Goal: Browse casually

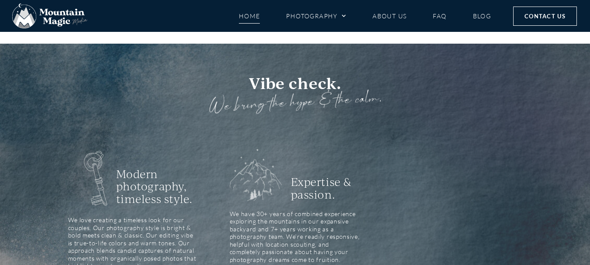
scroll to position [874, 0]
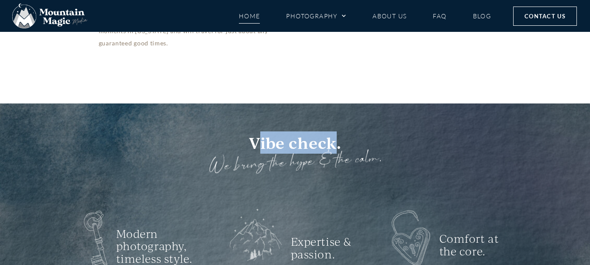
drag, startPoint x: 262, startPoint y: 117, endPoint x: 337, endPoint y: 117, distance: 75.2
click at [337, 134] on h3 "Vibe check." at bounding box center [295, 143] width 498 height 18
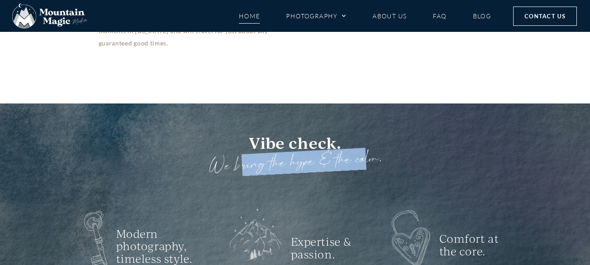
drag, startPoint x: 239, startPoint y: 144, endPoint x: 367, endPoint y: 143, distance: 128.5
click at [367, 143] on h3 "We bring the hype & the calm," at bounding box center [295, 163] width 499 height 44
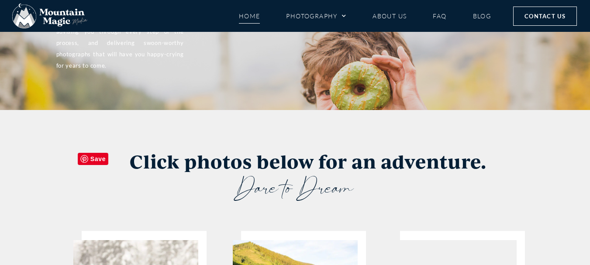
scroll to position [1573, 0]
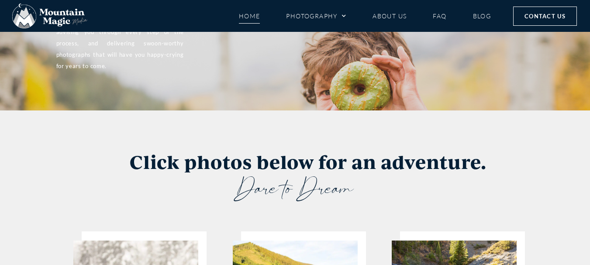
click at [279, 170] on h3 "Dare to Dream" at bounding box center [295, 188] width 524 height 37
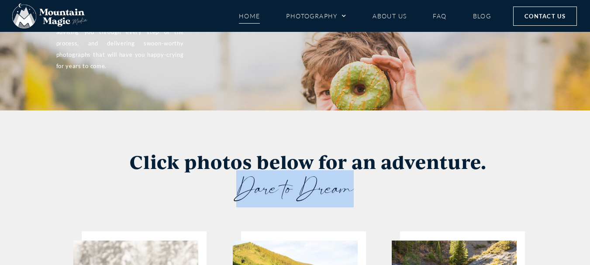
click at [279, 170] on h3 "Dare to Dream" at bounding box center [295, 188] width 524 height 37
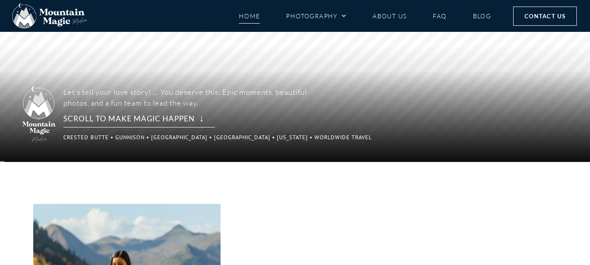
scroll to position [0, 0]
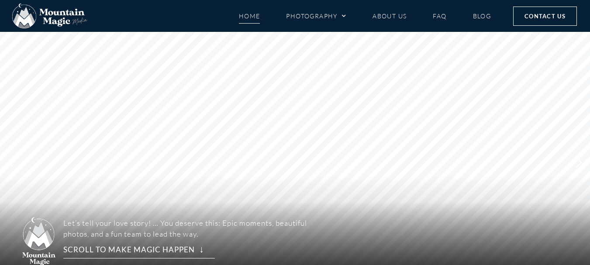
click at [580, 167] on rs-arrow at bounding box center [579, 162] width 22 height 15
